Goal: Task Accomplishment & Management: Use online tool/utility

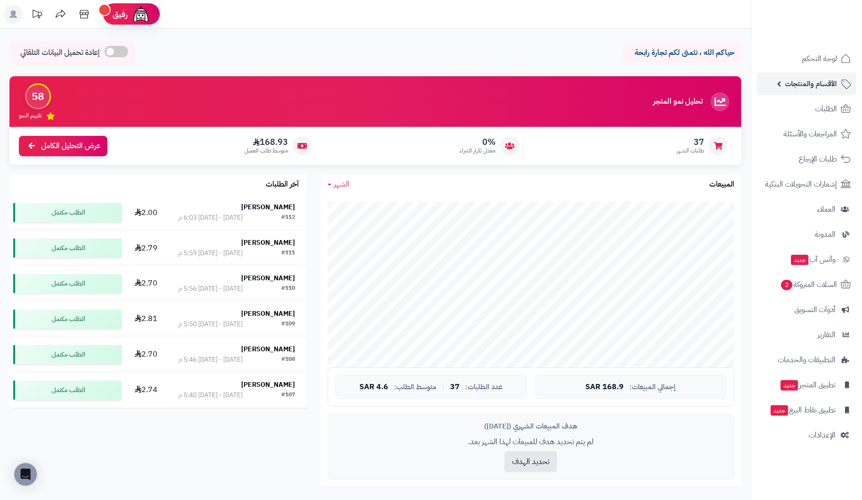
click at [828, 81] on span "الأقسام والمنتجات" at bounding box center [811, 83] width 52 height 13
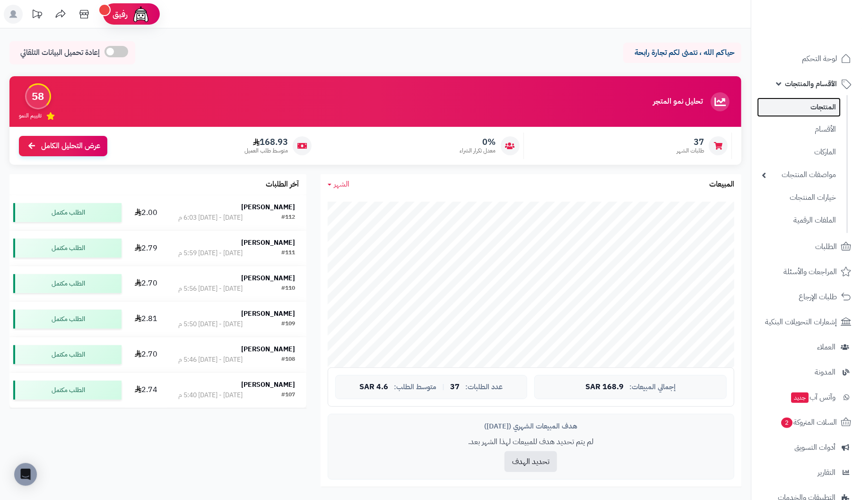
click at [828, 108] on link "المنتجات" at bounding box center [799, 106] width 84 height 19
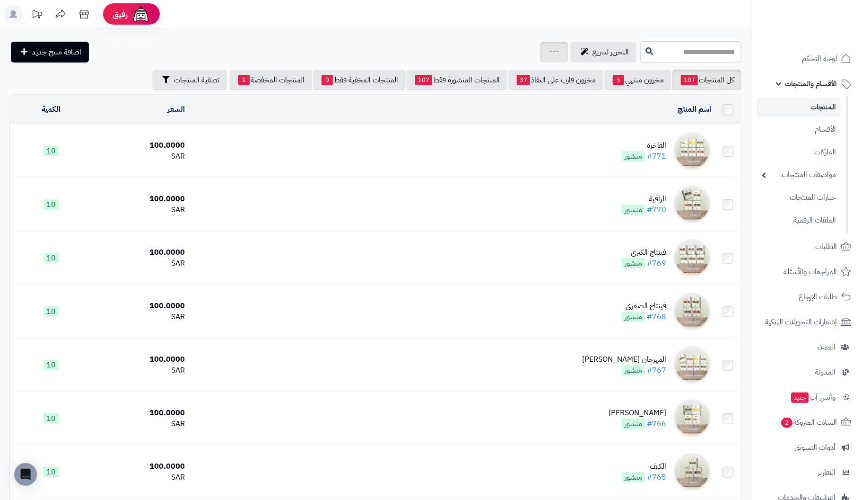
click at [551, 51] on icon at bounding box center [555, 51] width 8 height 6
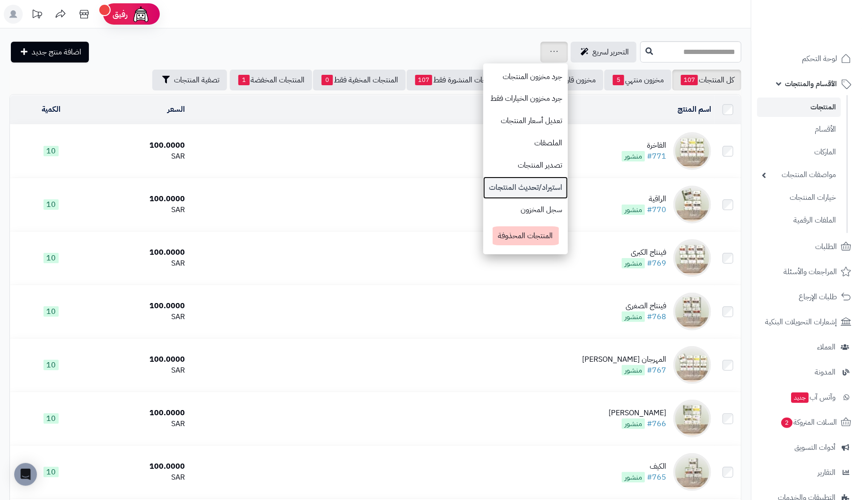
click at [483, 190] on link "استيراد/تحديث المنتجات" at bounding box center [525, 187] width 85 height 22
